Goal: Task Accomplishment & Management: Use online tool/utility

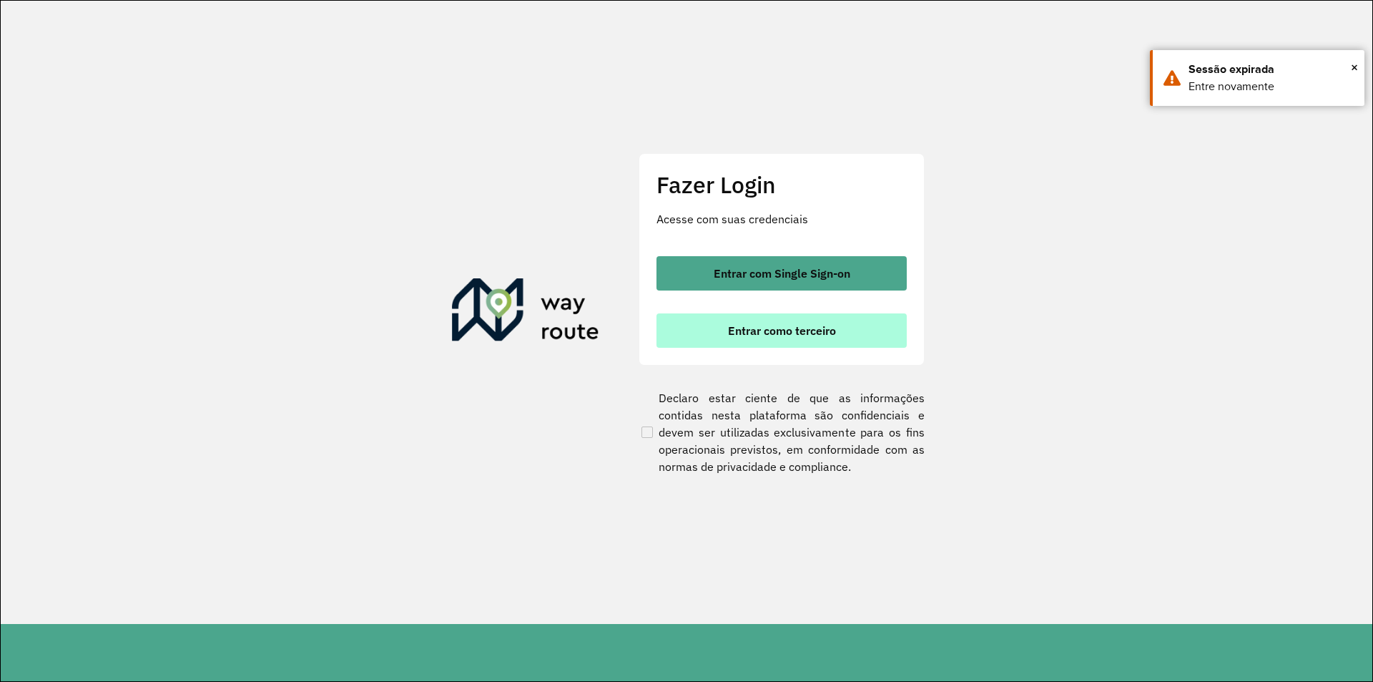
click at [795, 326] on span "Entrar como terceiro" at bounding box center [782, 330] width 108 height 11
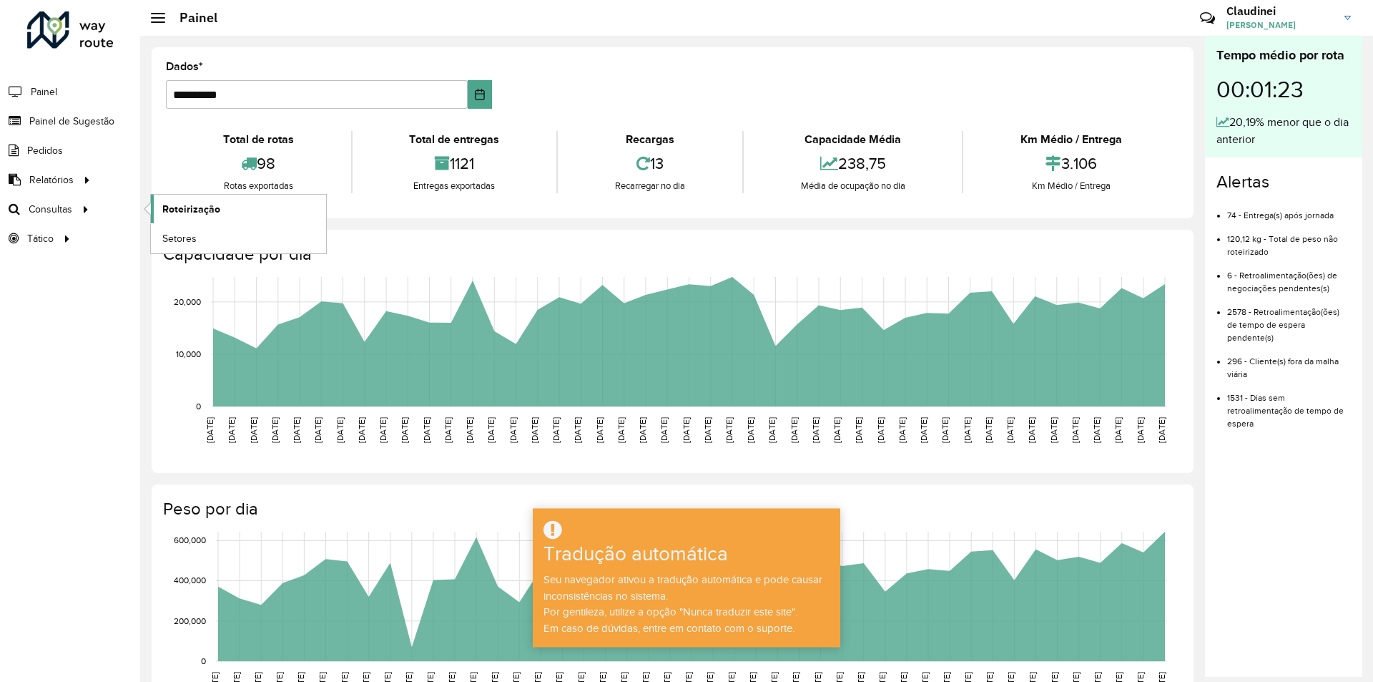
click at [202, 207] on font "Roteirização" at bounding box center [191, 208] width 58 height 11
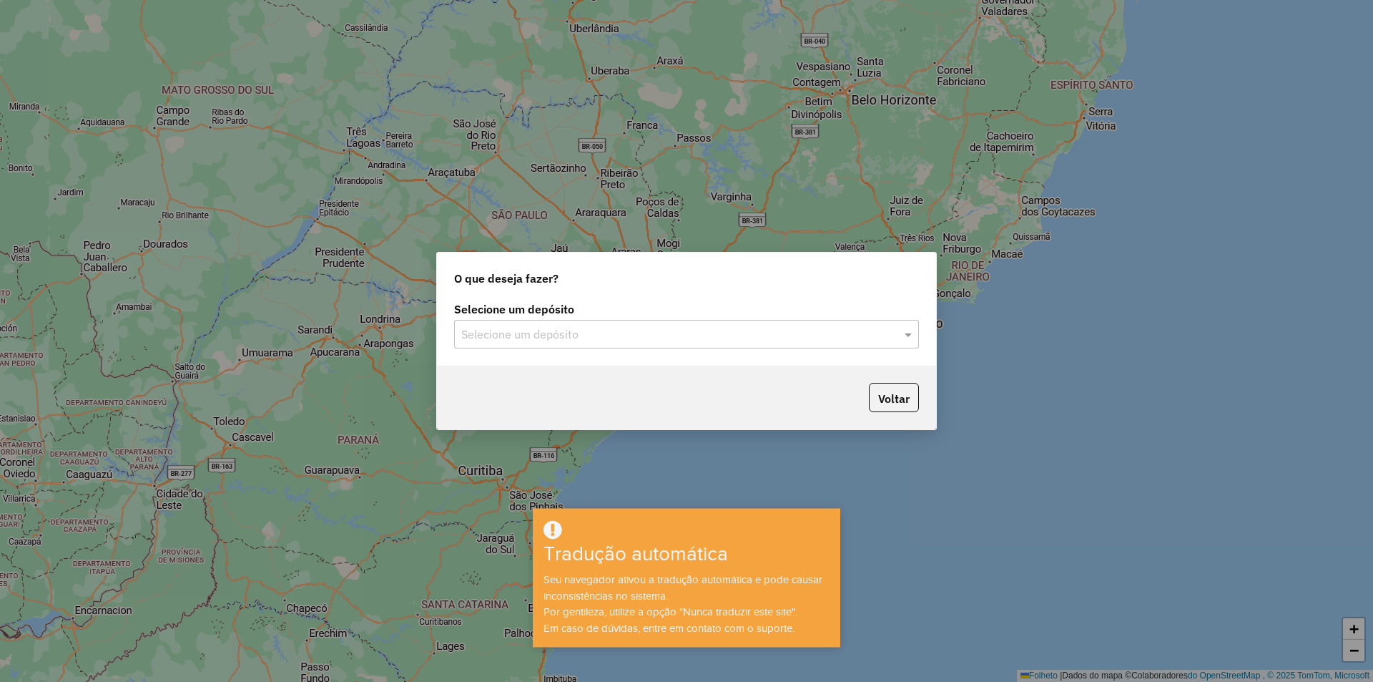
click at [808, 331] on div "Selecione um depósito" at bounding box center [686, 334] width 465 height 29
click at [537, 370] on font "CDD Jacarepaguá" at bounding box center [506, 375] width 90 height 12
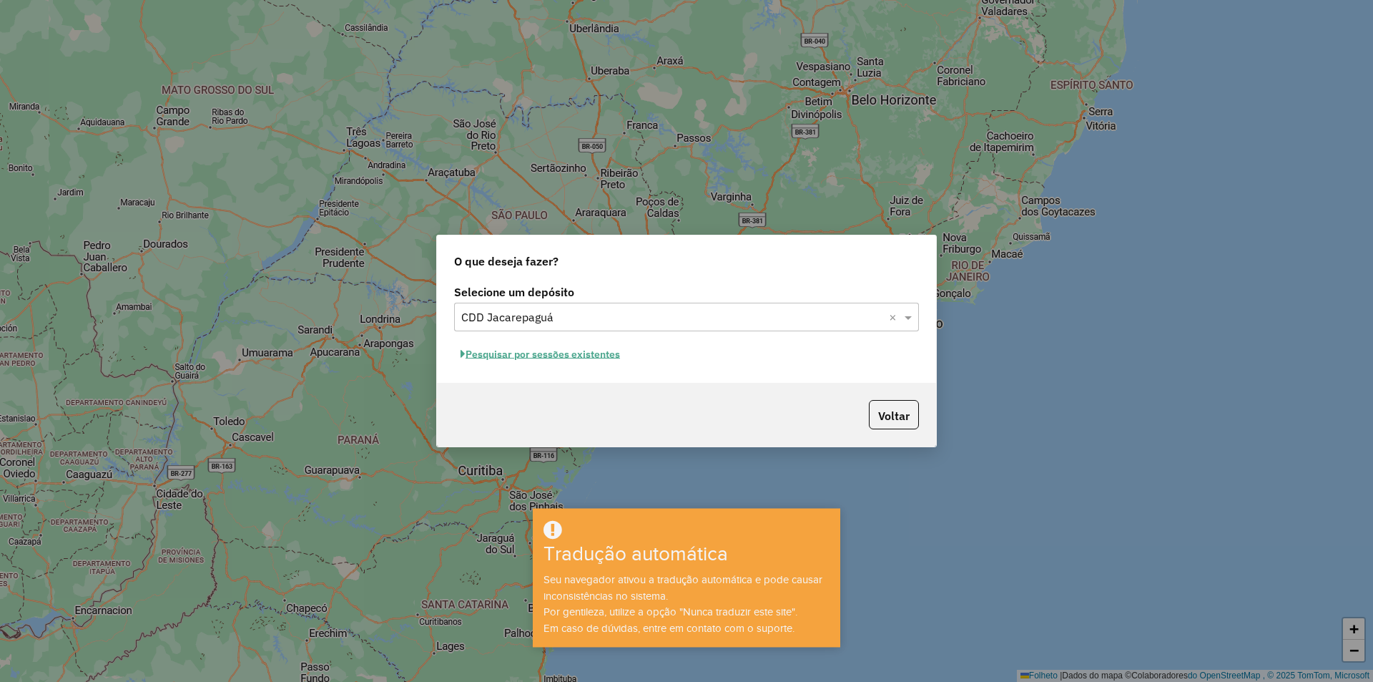
click at [577, 357] on font "Pesquisar por sessões existentes" at bounding box center [543, 354] width 155 height 13
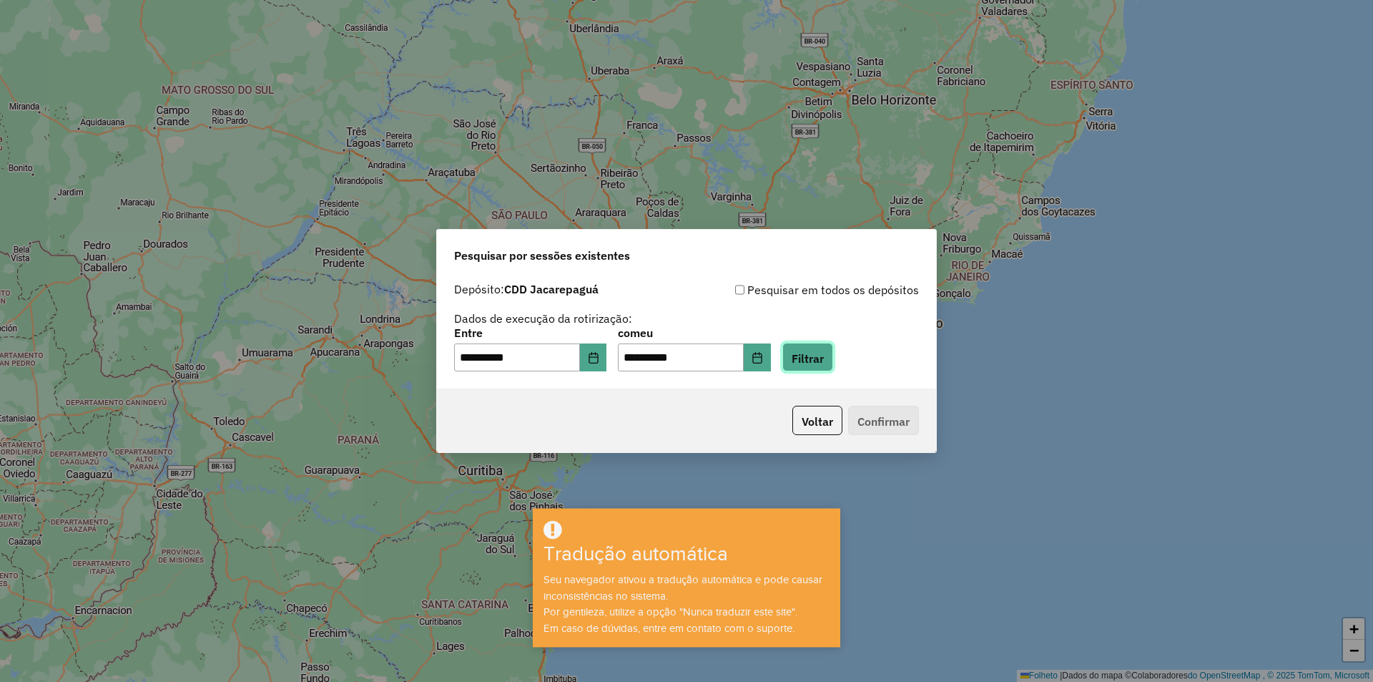
click at [823, 361] on font "Filtrar" at bounding box center [808, 358] width 32 height 14
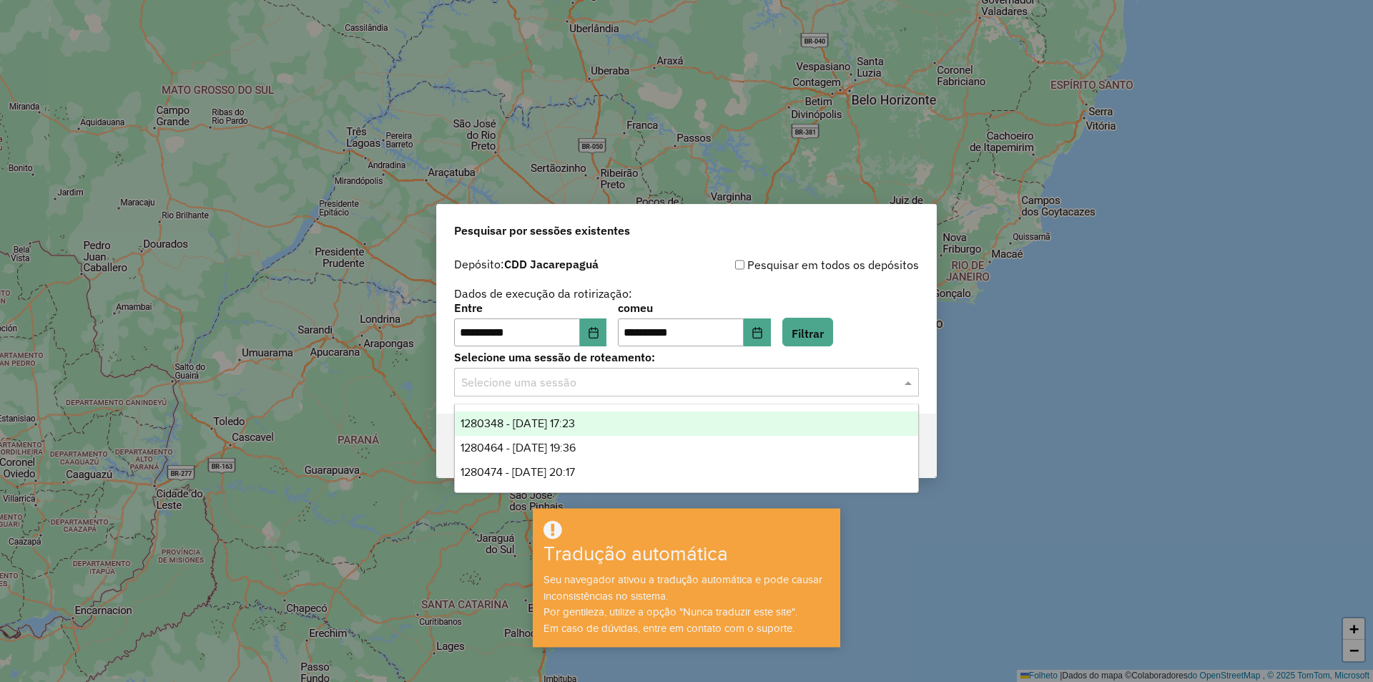
click at [594, 385] on input "text" at bounding box center [672, 382] width 422 height 17
click at [575, 418] on font "1280348 - 22/09/2025 17:23" at bounding box center [518, 423] width 114 height 12
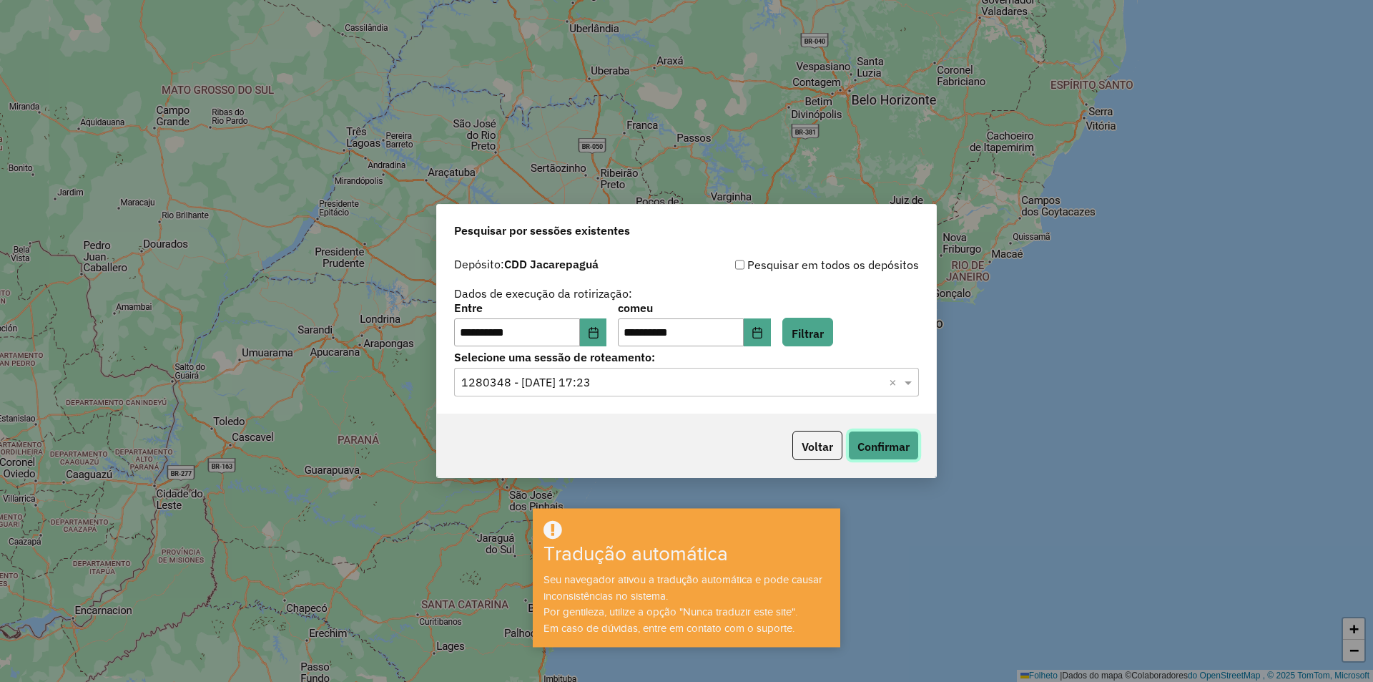
click at [861, 446] on font "Confirmar" at bounding box center [884, 446] width 52 height 14
click at [909, 378] on span at bounding box center [910, 381] width 18 height 17
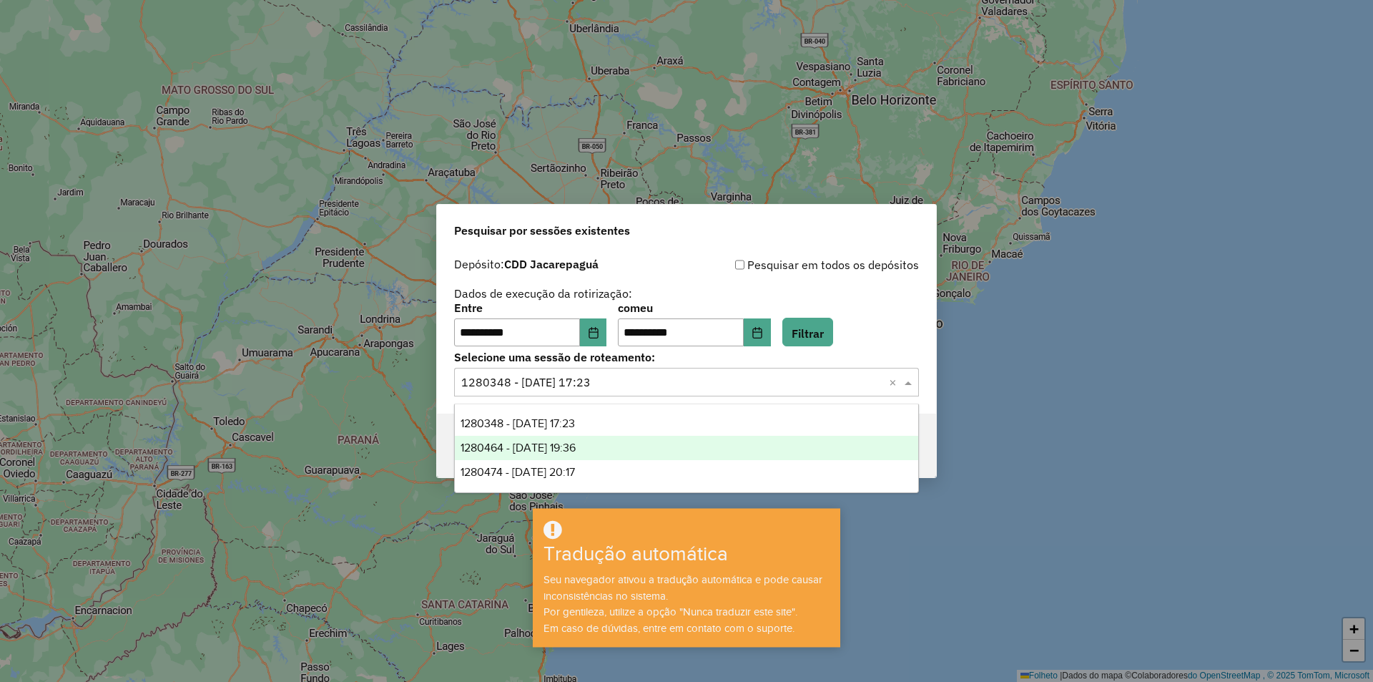
click at [564, 449] on font "1280464 - 22/09/2025 19:36" at bounding box center [518, 447] width 115 height 12
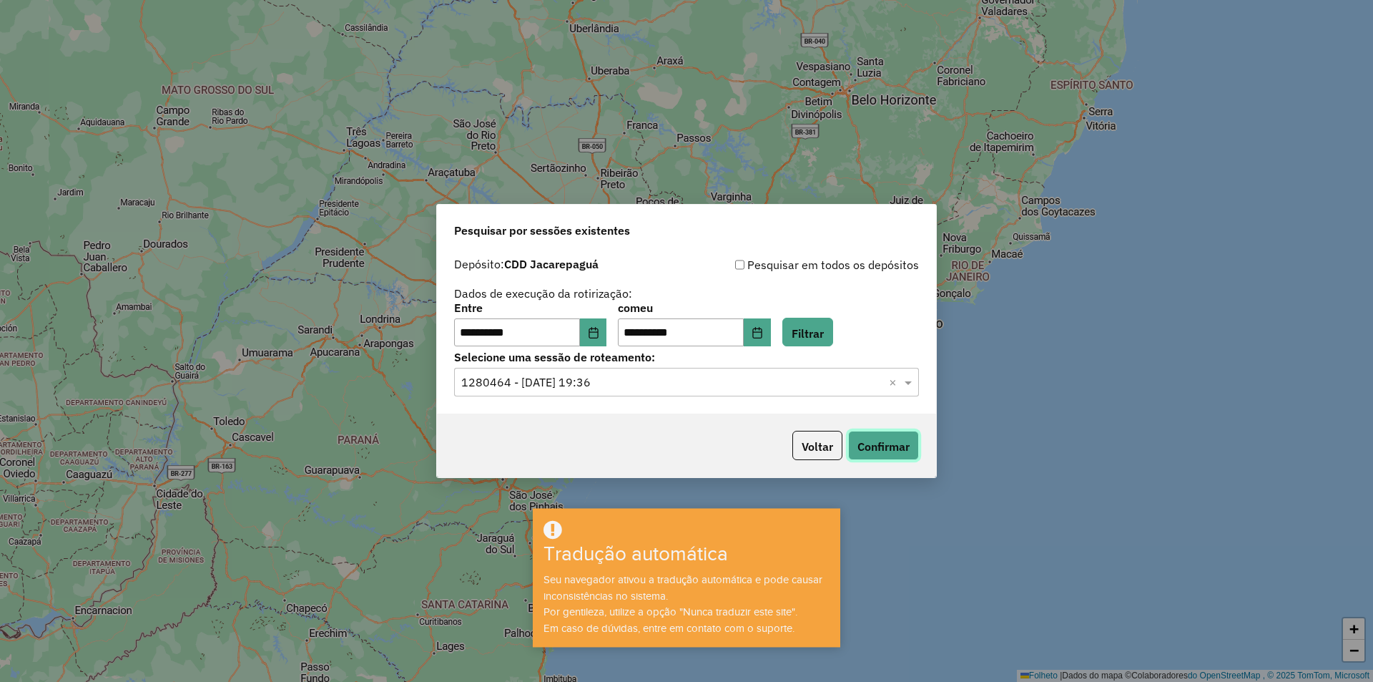
click at [883, 439] on font "Confirmar" at bounding box center [884, 446] width 52 height 14
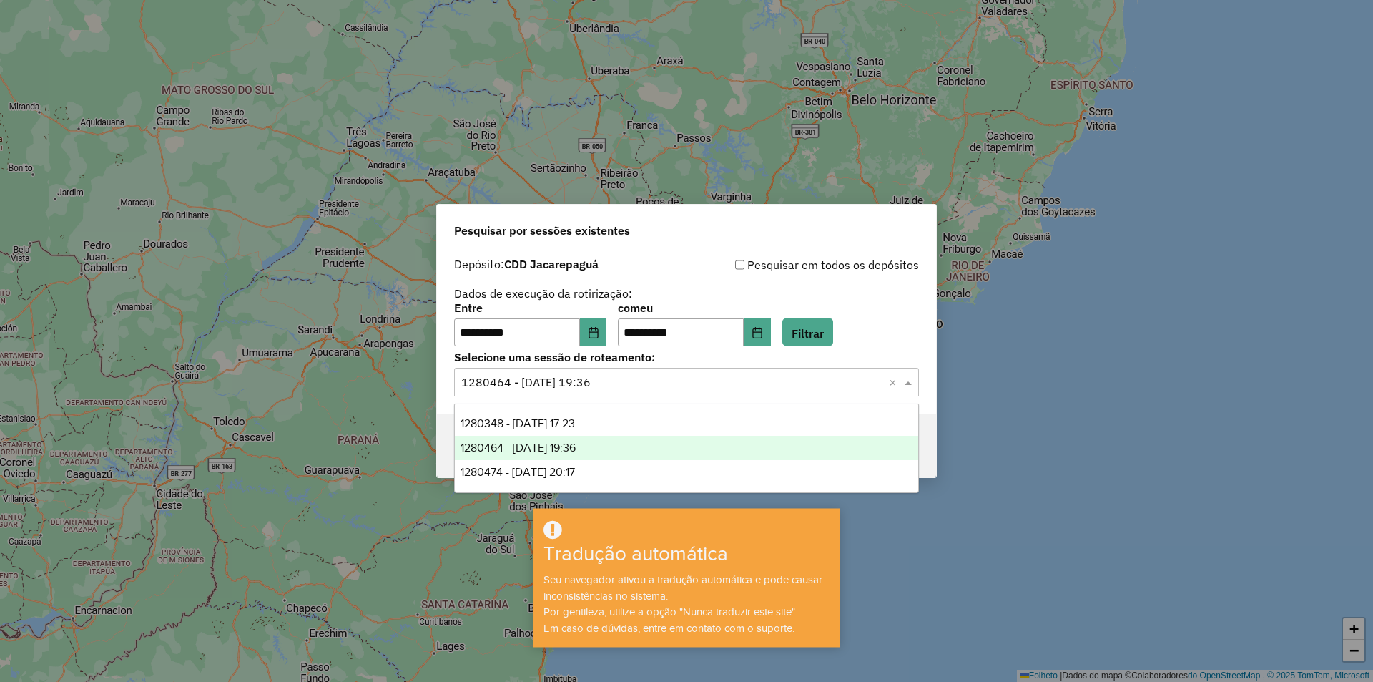
click at [911, 379] on span at bounding box center [910, 381] width 18 height 17
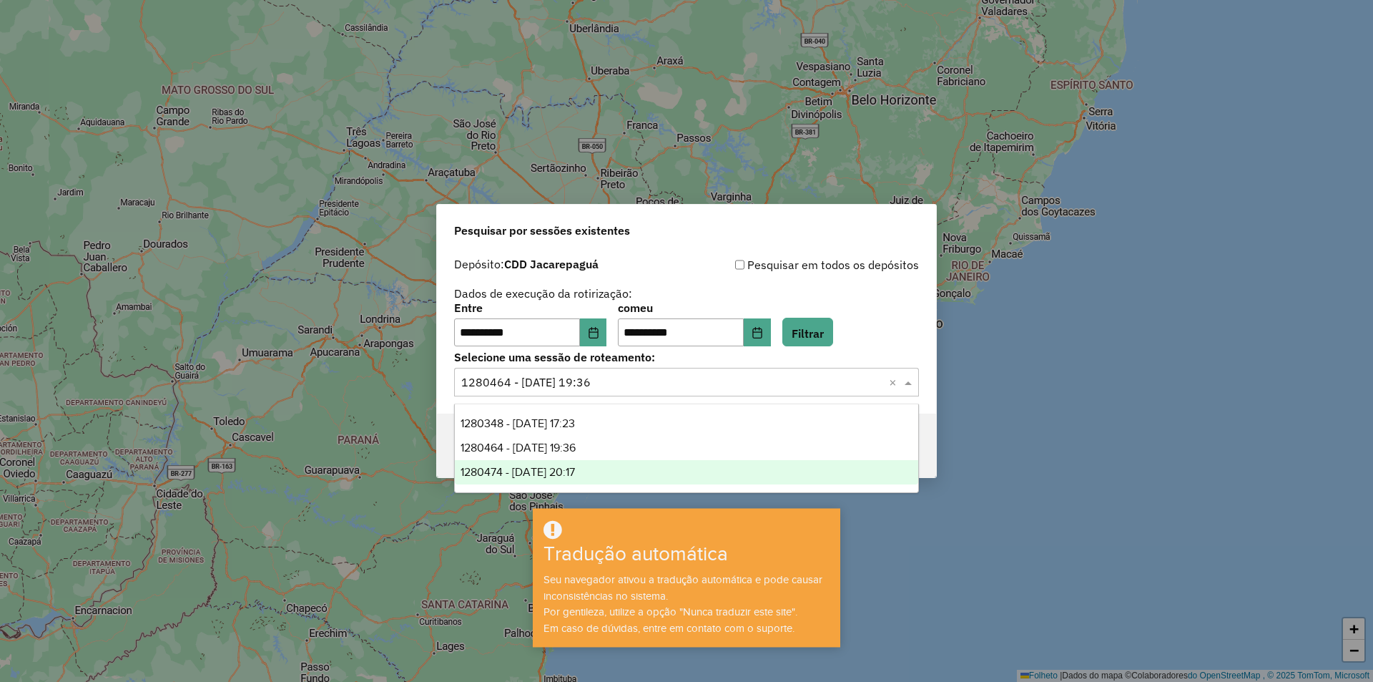
click at [575, 467] on font "1280474 - 22/09/2025 20:17" at bounding box center [518, 472] width 114 height 12
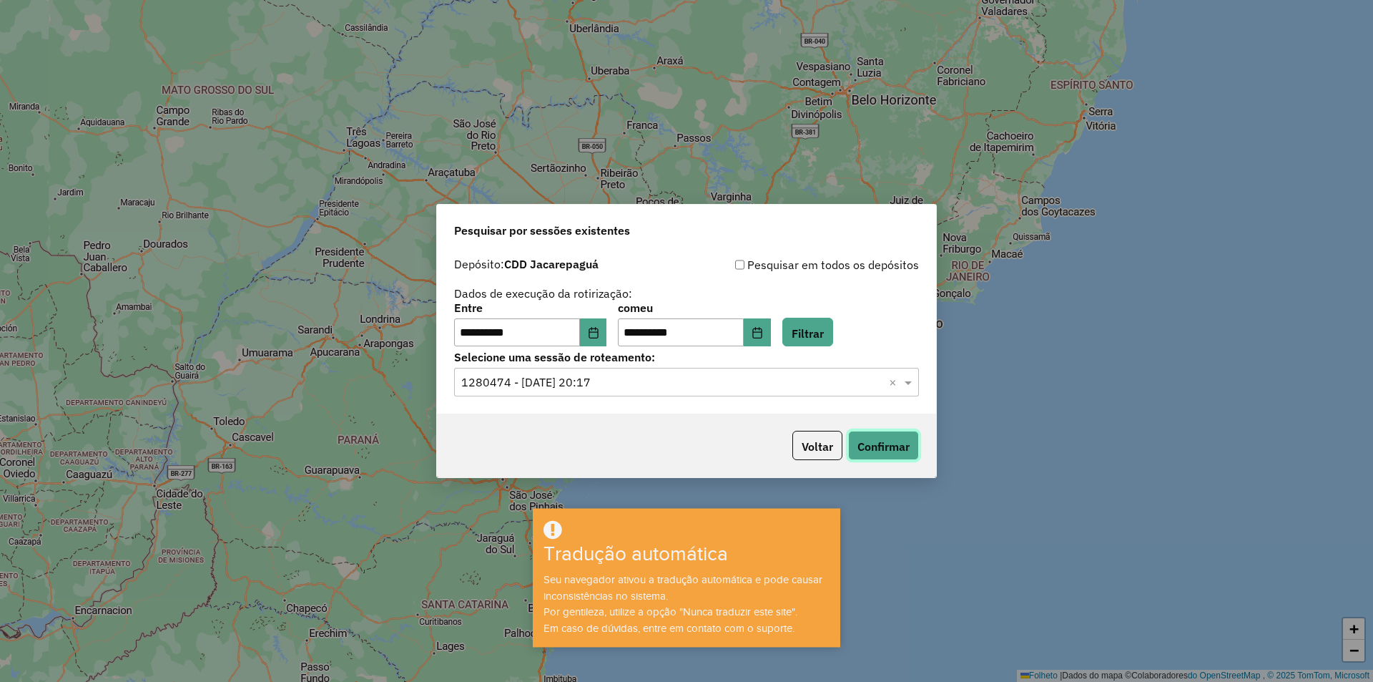
click at [875, 446] on font "Confirmar" at bounding box center [884, 446] width 52 height 14
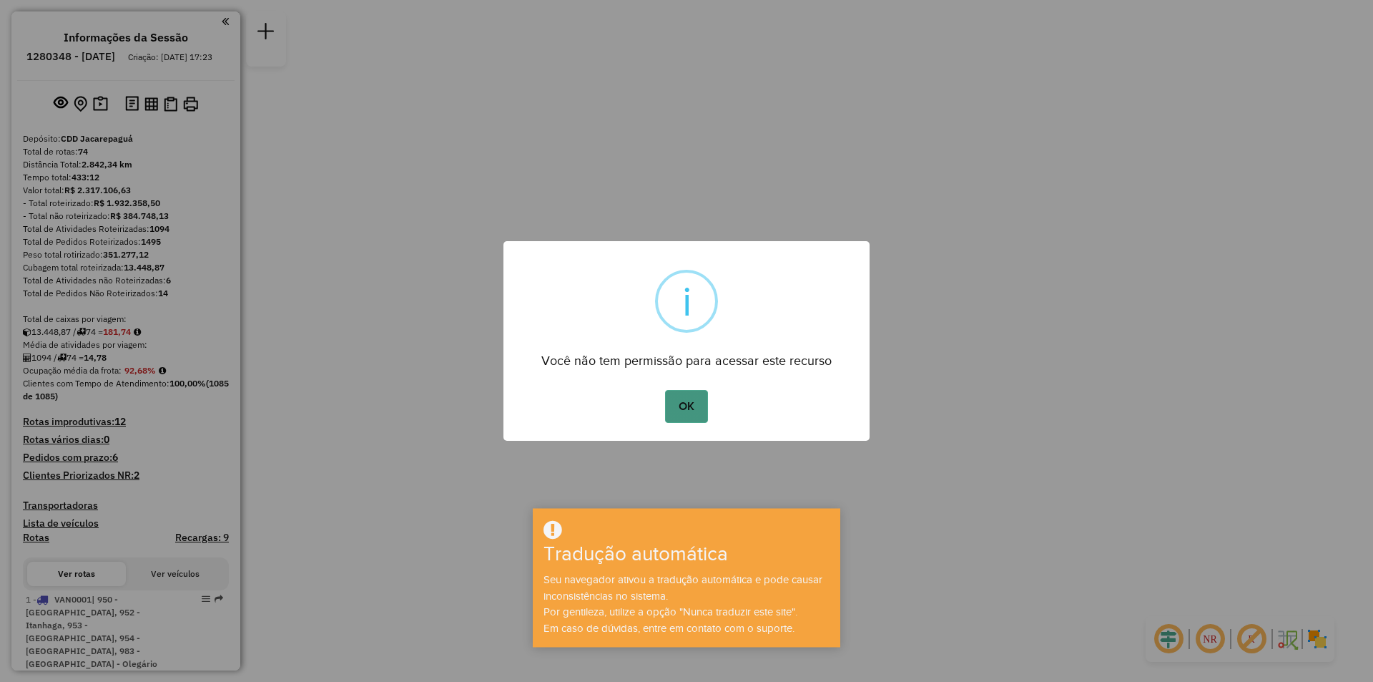
click at [692, 406] on button "OK" at bounding box center [686, 406] width 42 height 33
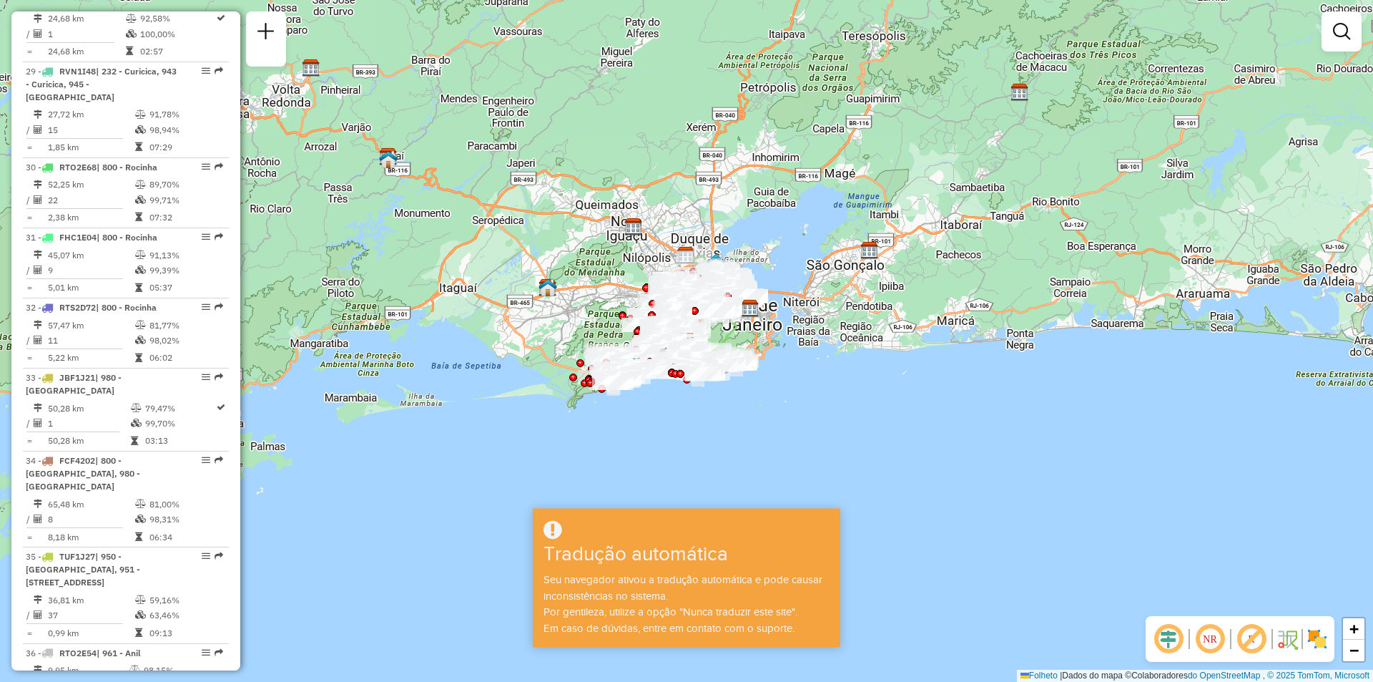
scroll to position [3371, 0]
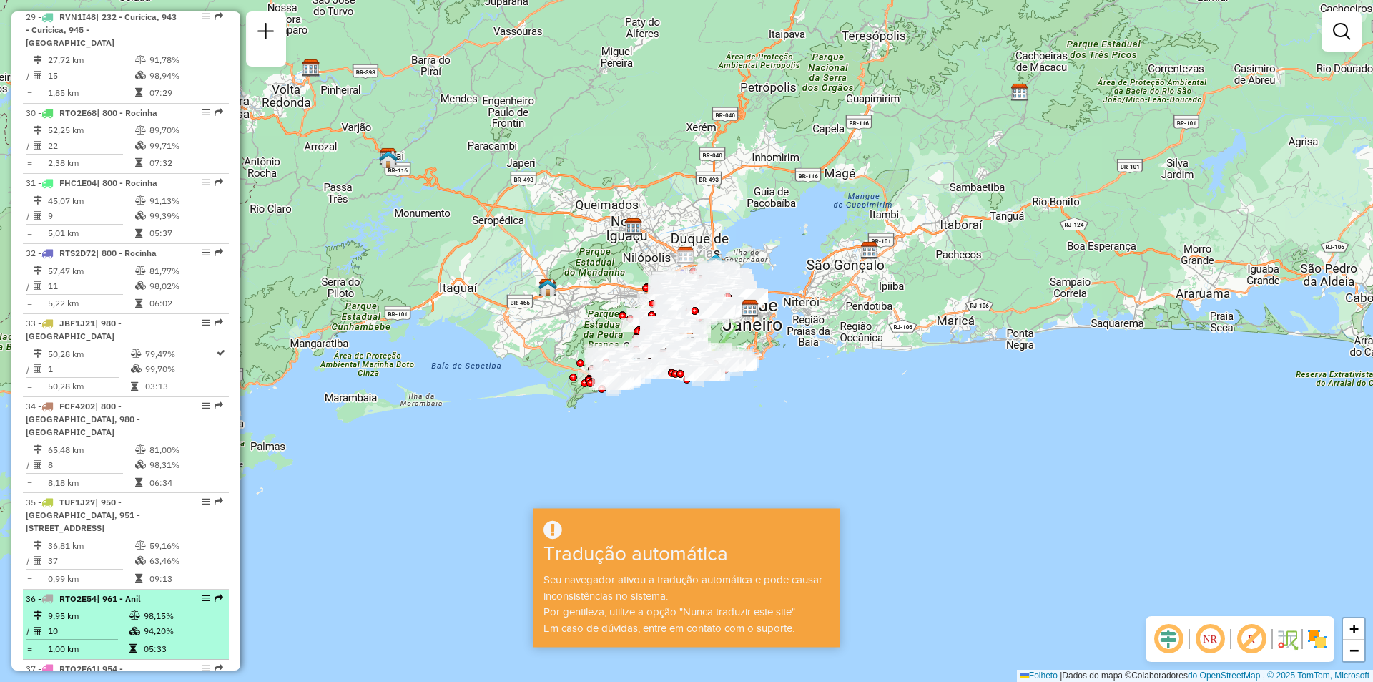
click at [215, 594] on em at bounding box center [219, 598] width 9 height 9
select select "**********"
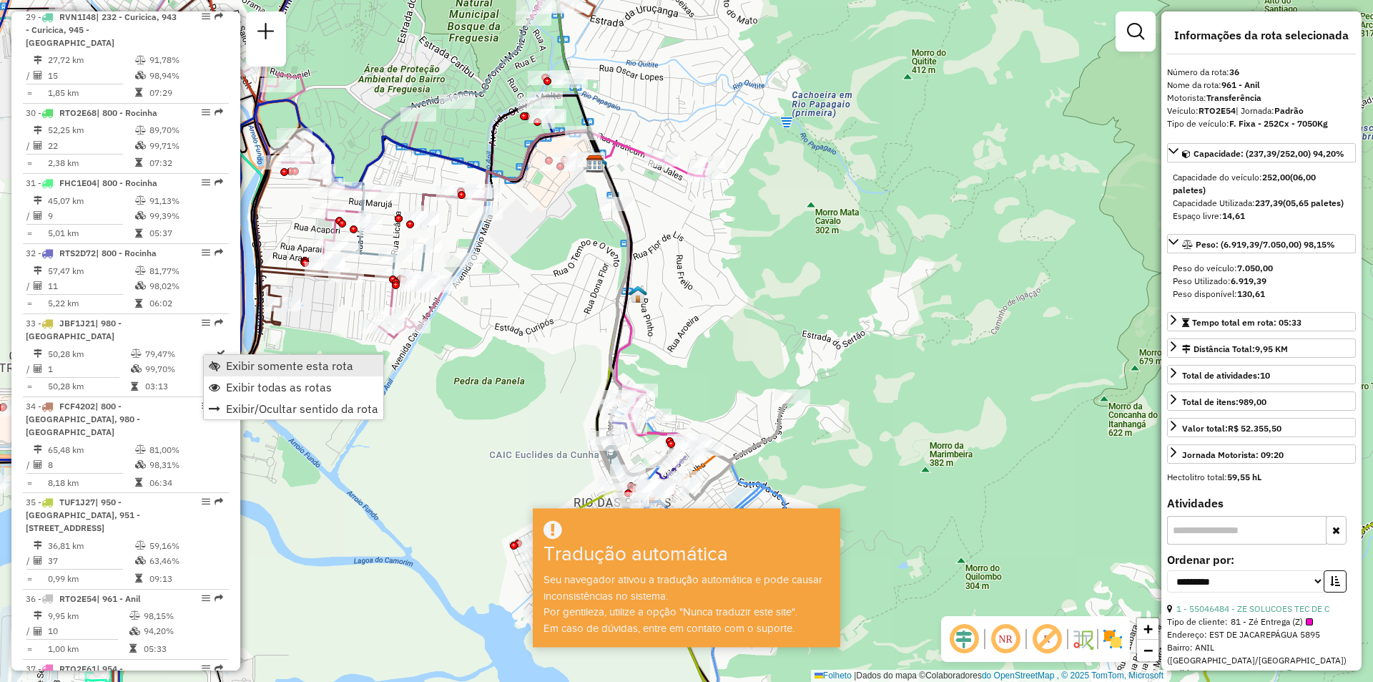
click at [215, 366] on span "Exibir somente esta rota" at bounding box center [214, 365] width 11 height 11
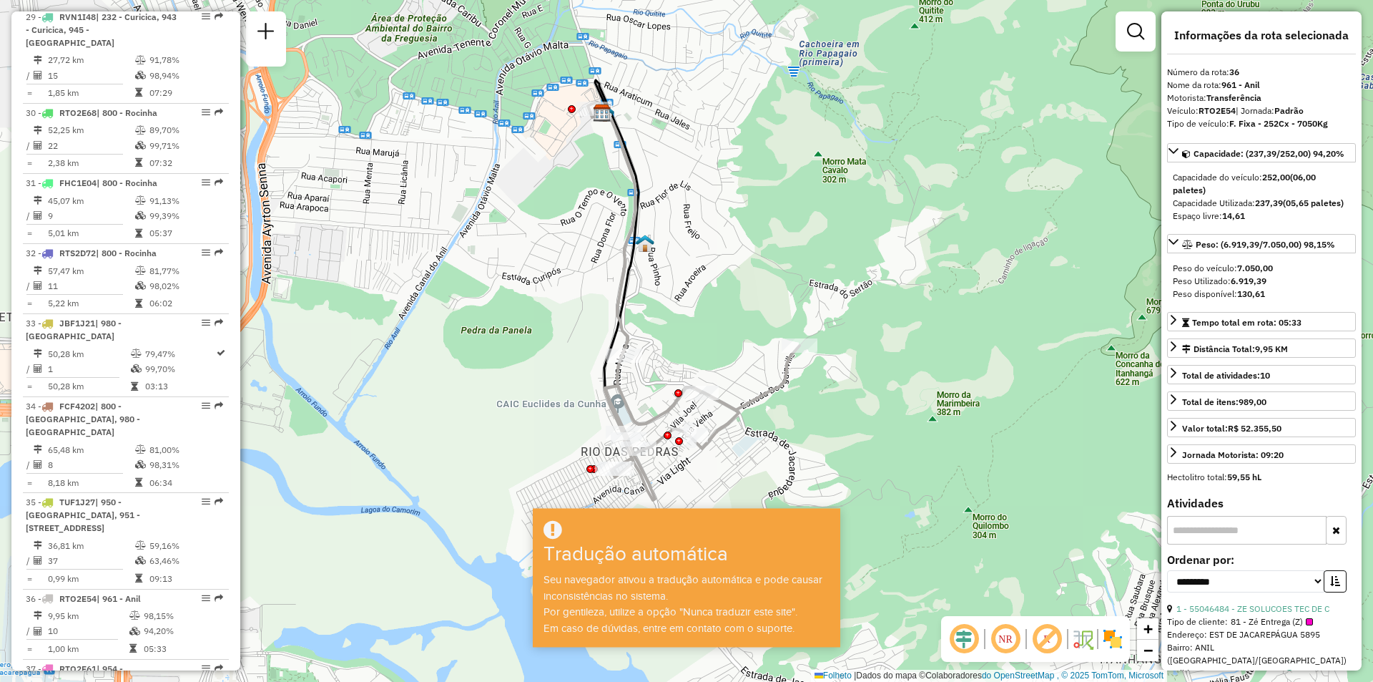
drag, startPoint x: 800, startPoint y: 411, endPoint x: 795, endPoint y: 389, distance: 22.2
click at [795, 389] on div "Janela de atendimento Grade de atendimento Capacidade Transportadoras Veículos …" at bounding box center [686, 341] width 1373 height 682
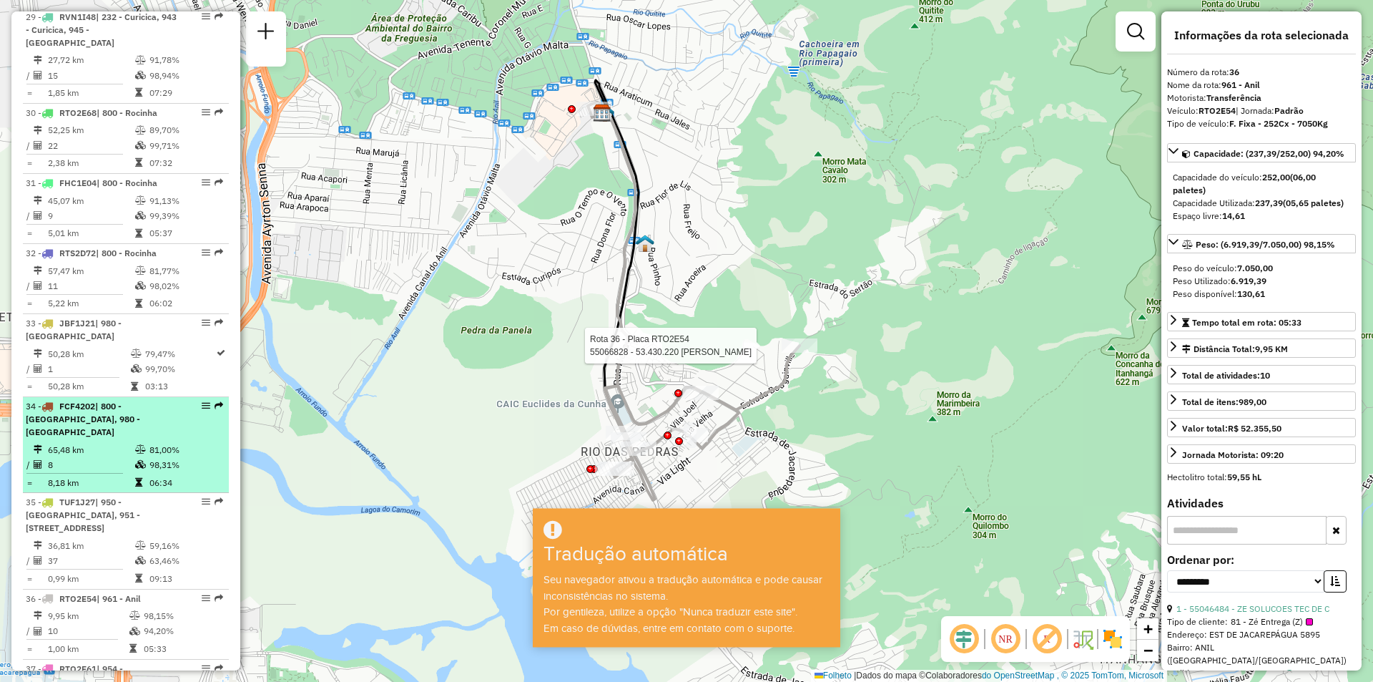
click at [217, 401] on em at bounding box center [219, 405] width 9 height 9
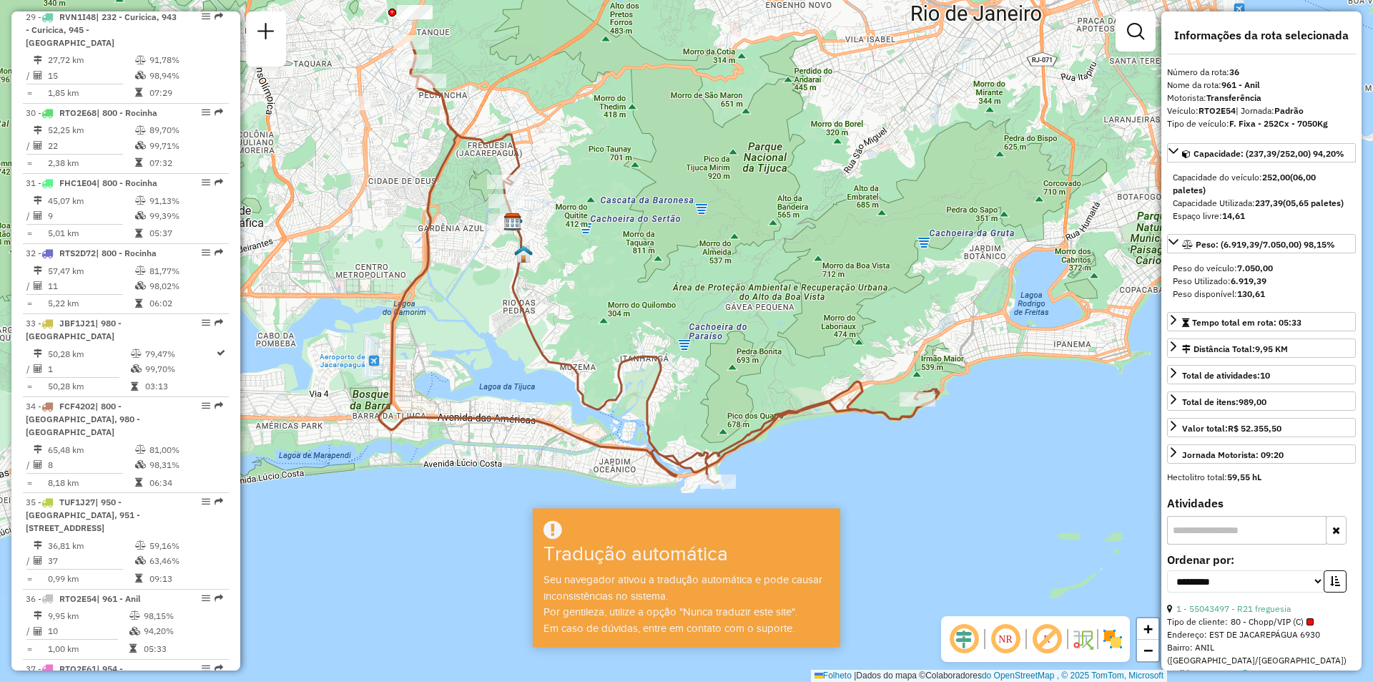
scroll to position [5306, 0]
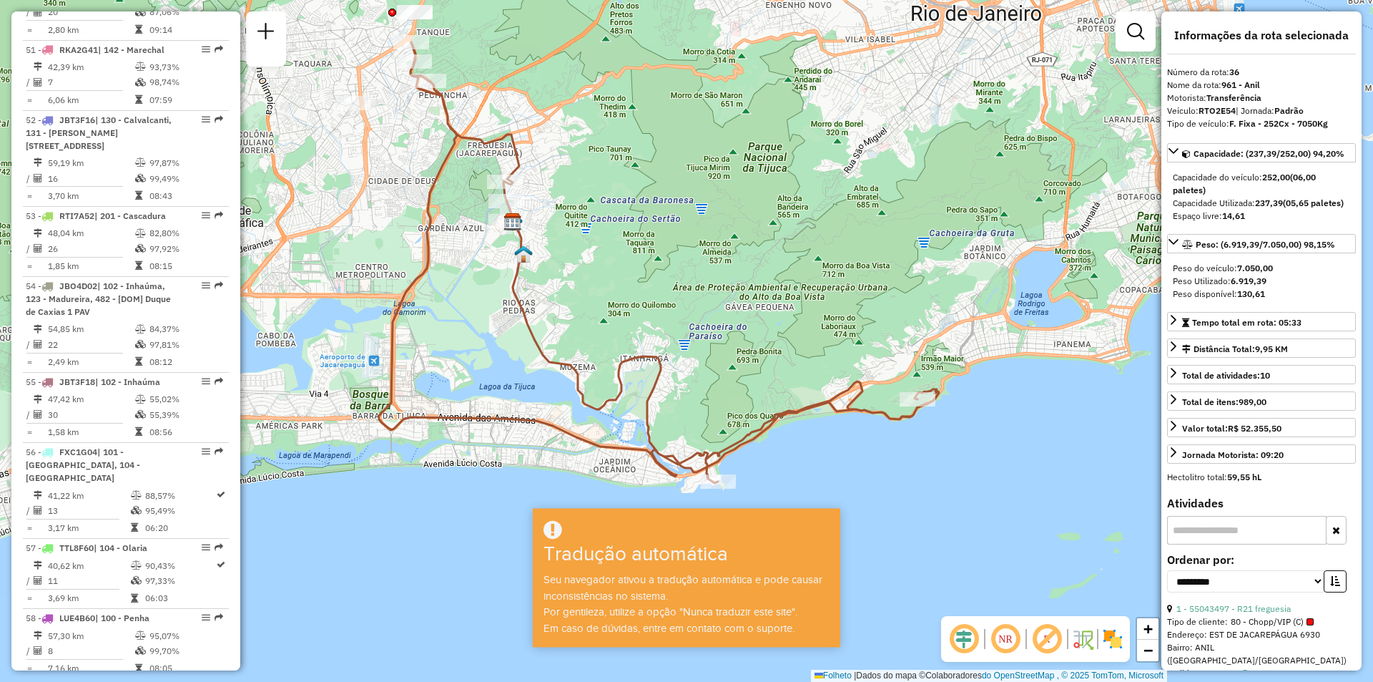
click at [215, 681] on em at bounding box center [219, 687] width 9 height 9
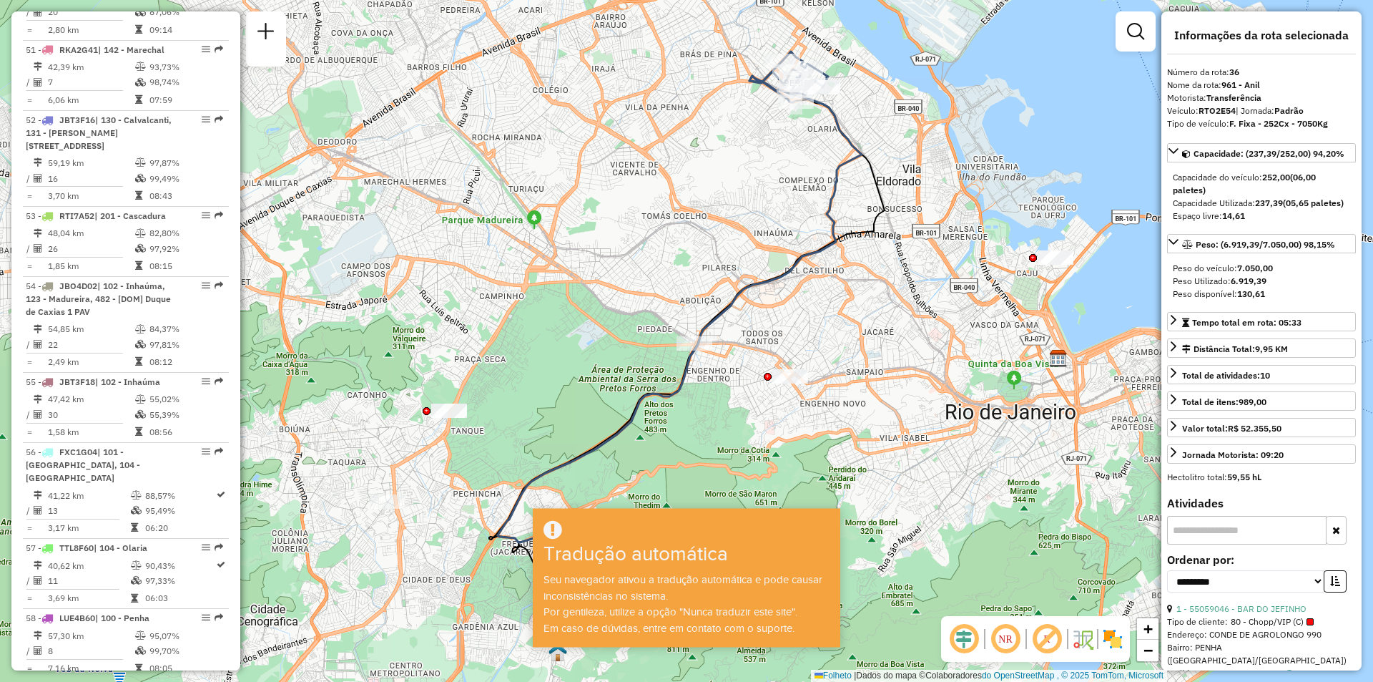
scroll to position [3454, 0]
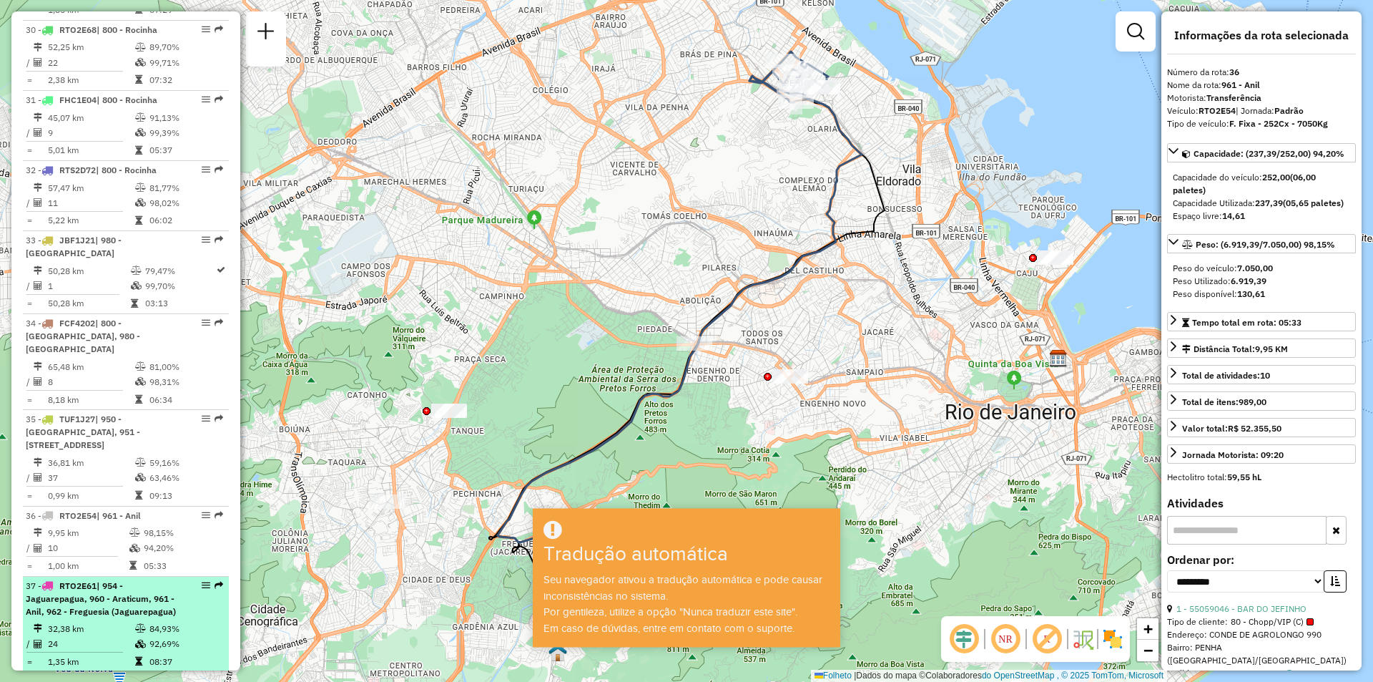
click at [216, 581] on em at bounding box center [219, 585] width 9 height 9
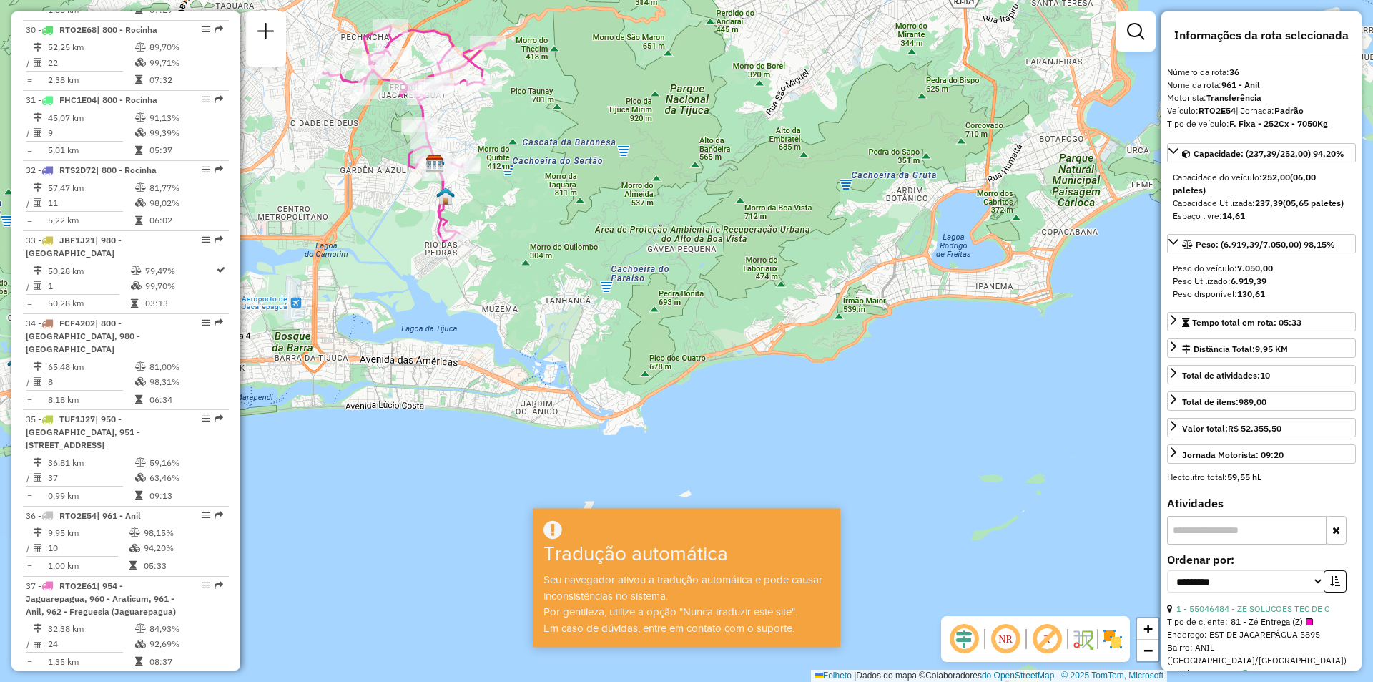
drag, startPoint x: 691, startPoint y: 425, endPoint x: 429, endPoint y: 200, distance: 345.4
click at [429, 200] on div "Janela de atendimento Grade de atendimento Capacidade Transportadoras Veículos …" at bounding box center [686, 341] width 1373 height 682
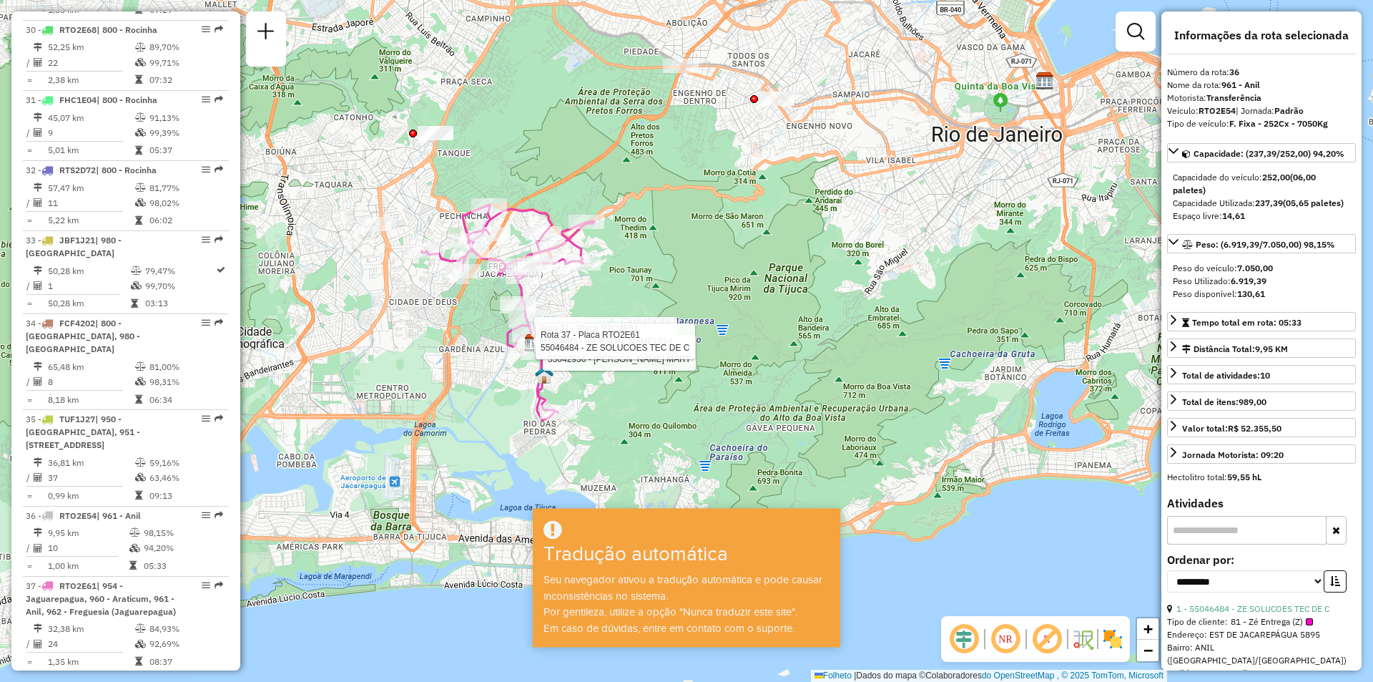
drag, startPoint x: 378, startPoint y: 195, endPoint x: 476, endPoint y: 373, distance: 204.3
click at [476, 373] on div "Rota 37 - Placa RTO2E61 55042936 - MICAELA MARTINS MART Rota 37 - Placa RTO2E61…" at bounding box center [686, 341] width 1373 height 682
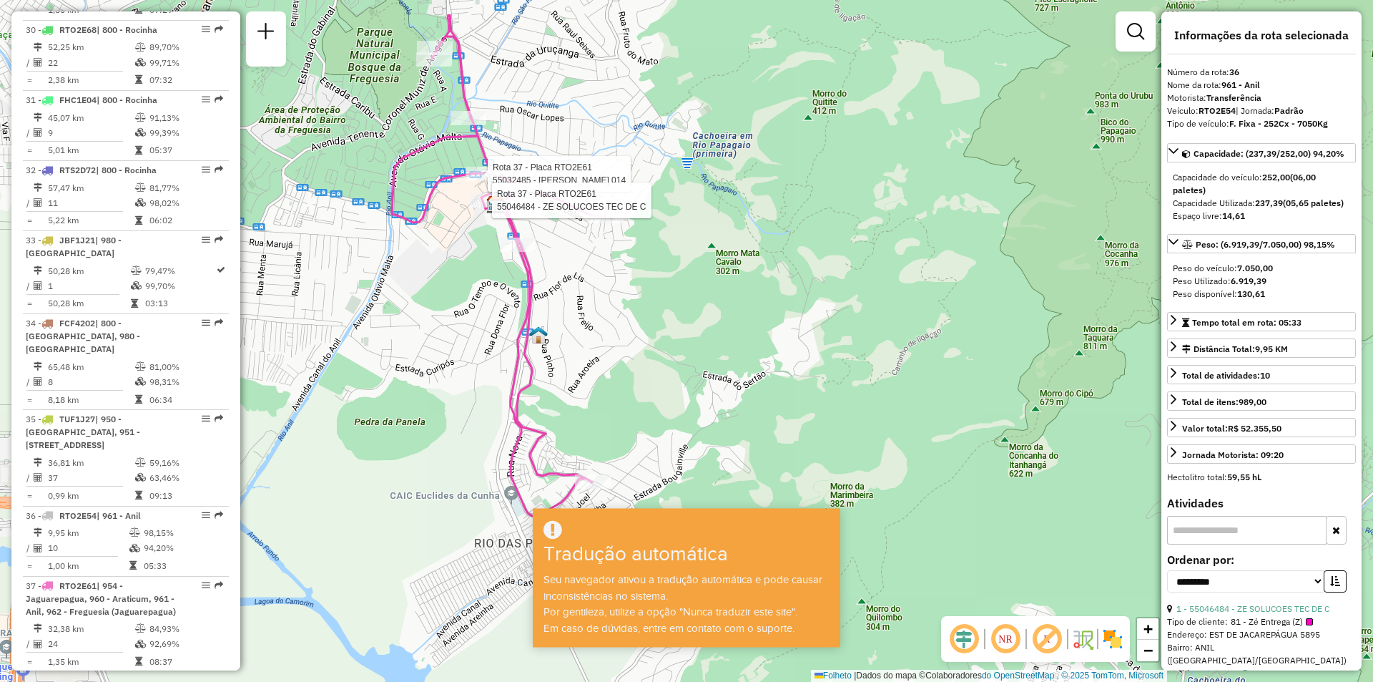
drag, startPoint x: 587, startPoint y: 255, endPoint x: 608, endPoint y: 338, distance: 85.0
click at [608, 338] on div "Rota 37 - Placa RTO2E61 55032485 - RAFAELA FRANKLIN 014 Rota 37 - Placa RTO2E61…" at bounding box center [686, 341] width 1373 height 682
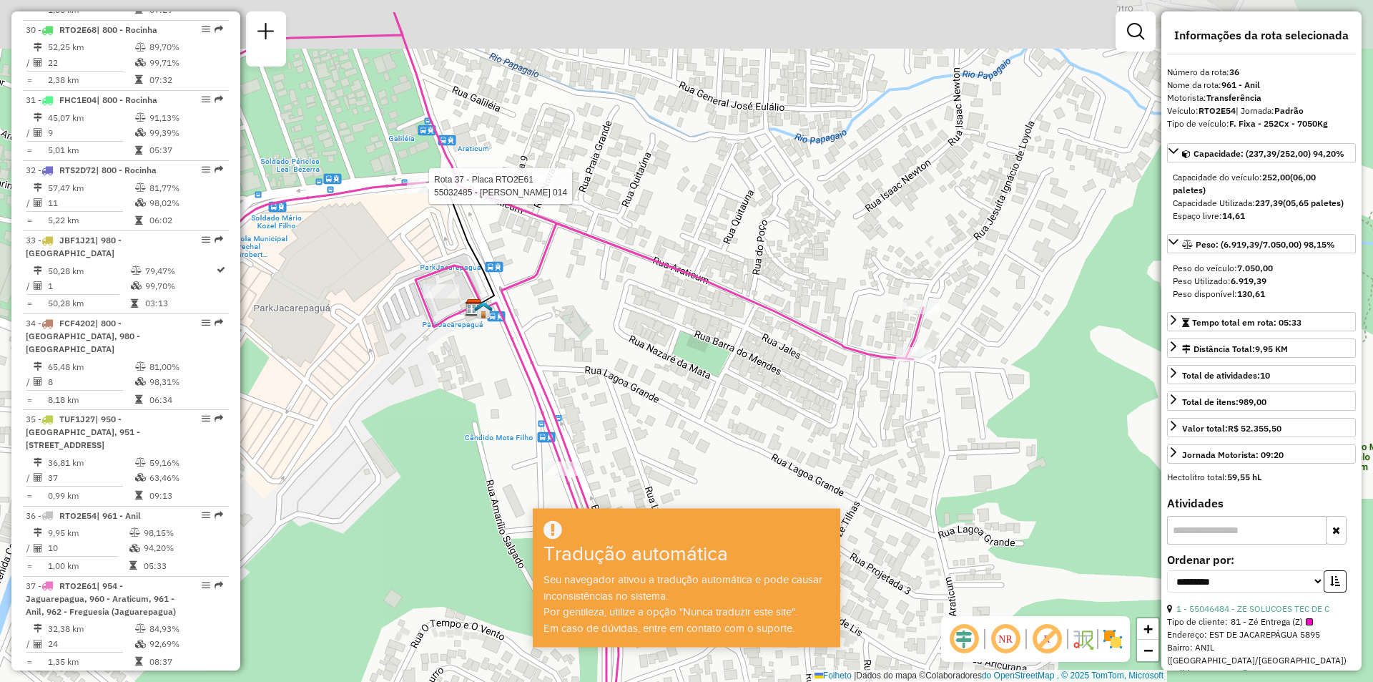
drag, startPoint x: 465, startPoint y: 240, endPoint x: 418, endPoint y: 320, distance: 93.0
click at [418, 320] on div "Rota 37 - Placa RTO2E61 55032485 - RAFAELA FRANKLIN 014 Janela de atendimento G…" at bounding box center [686, 341] width 1373 height 682
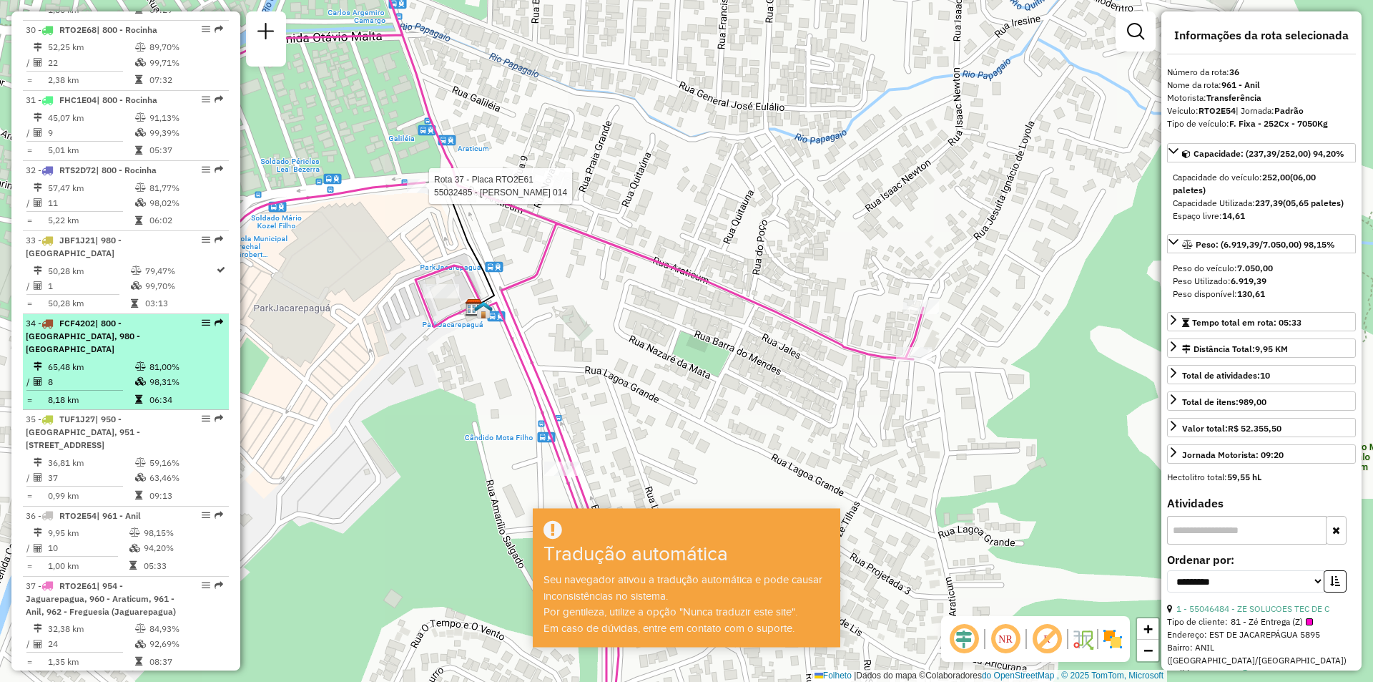
click at [219, 317] on div "34 - FCF4202 | 800 - Rocinha, 980 - VIDIGAL" at bounding box center [126, 336] width 200 height 39
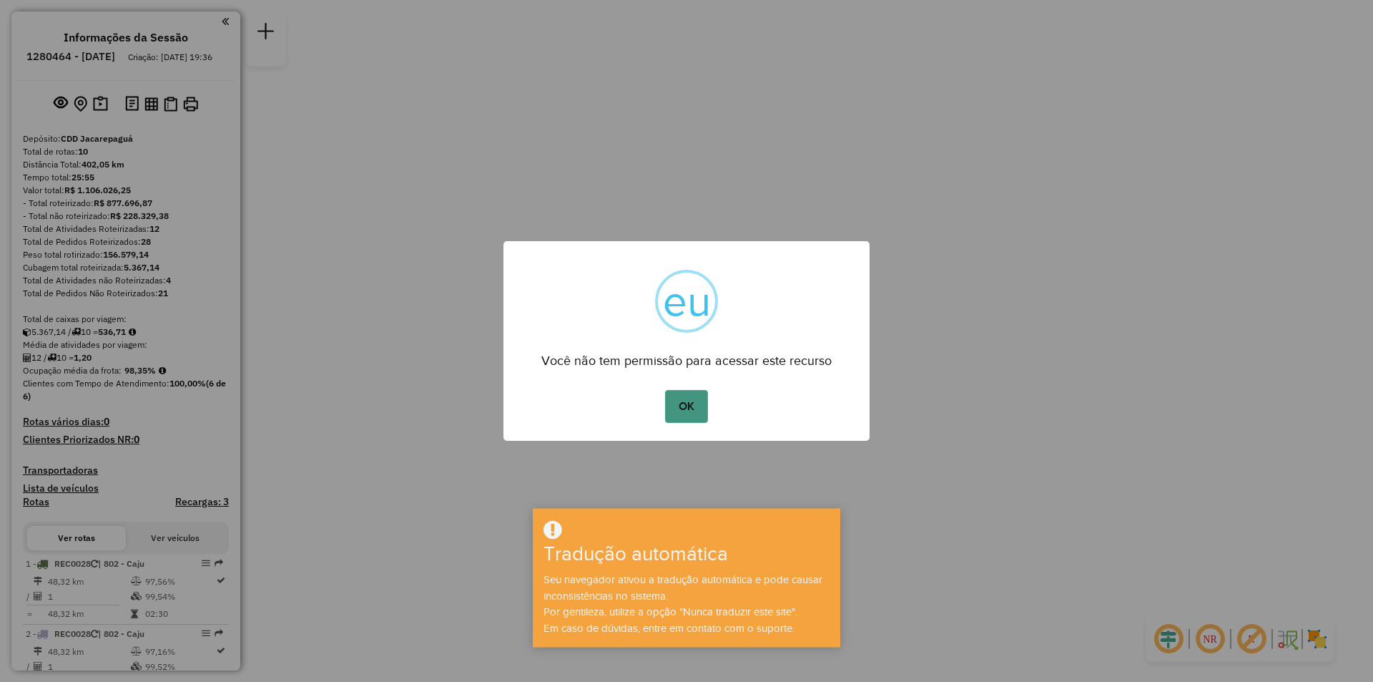
click at [696, 403] on button "OK" at bounding box center [686, 406] width 42 height 33
click at [690, 403] on font "OK" at bounding box center [687, 406] width 16 height 12
